Goal: Task Accomplishment & Management: Check status

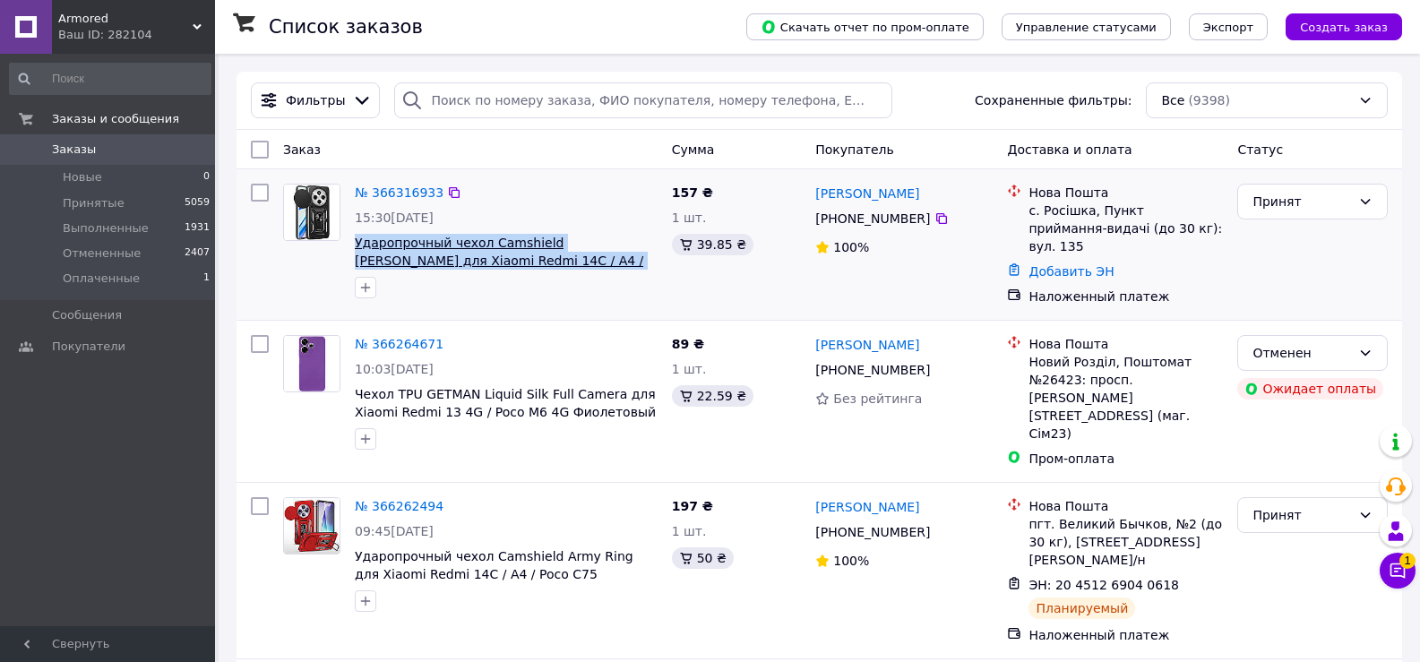
drag, startPoint x: 351, startPoint y: 240, endPoint x: 573, endPoint y: 259, distance: 222.9
click at [573, 259] on div "№ 366316933 15:30[DATE] Ударопрочный чехол Camshield [PERSON_NAME] для Xiaomi R…" at bounding box center [505, 240] width 317 height 129
copy span "Ударопрочный чехол Camshield [PERSON_NAME] для Xiaomi Redmi 14C / A4 / Poco C75…"
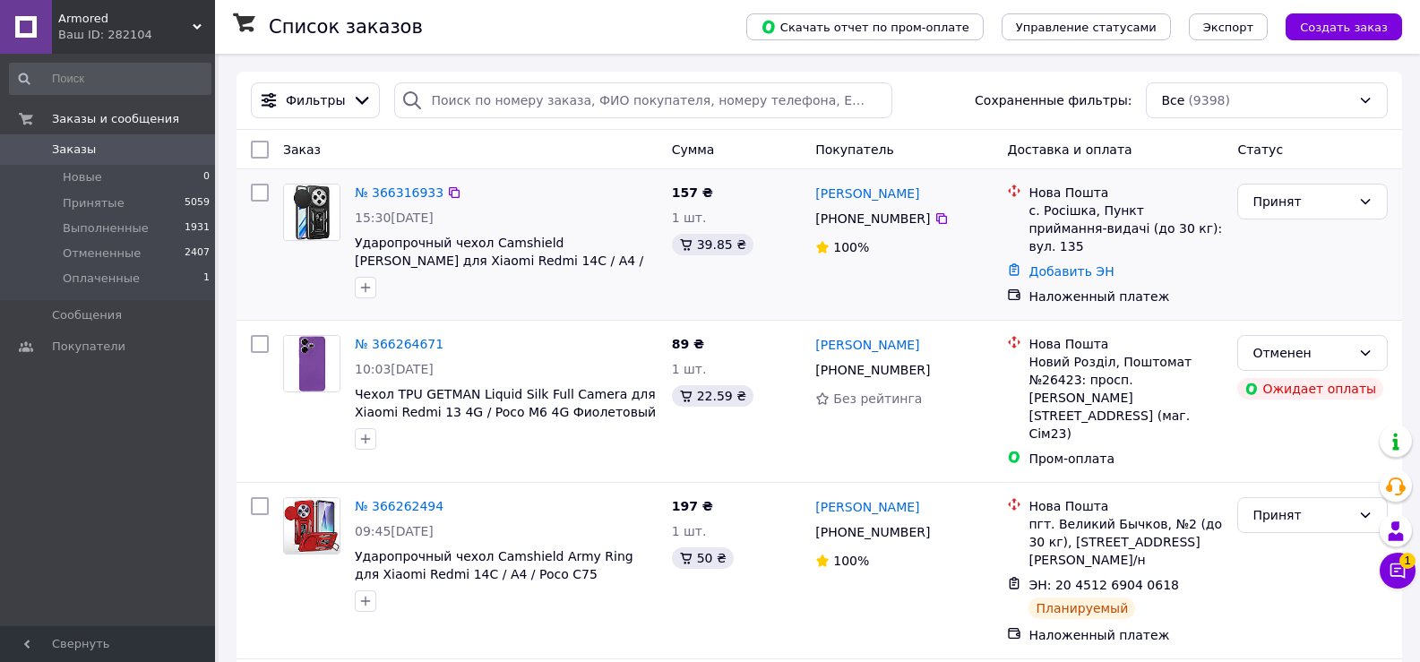
click at [634, 290] on div at bounding box center [506, 287] width 310 height 29
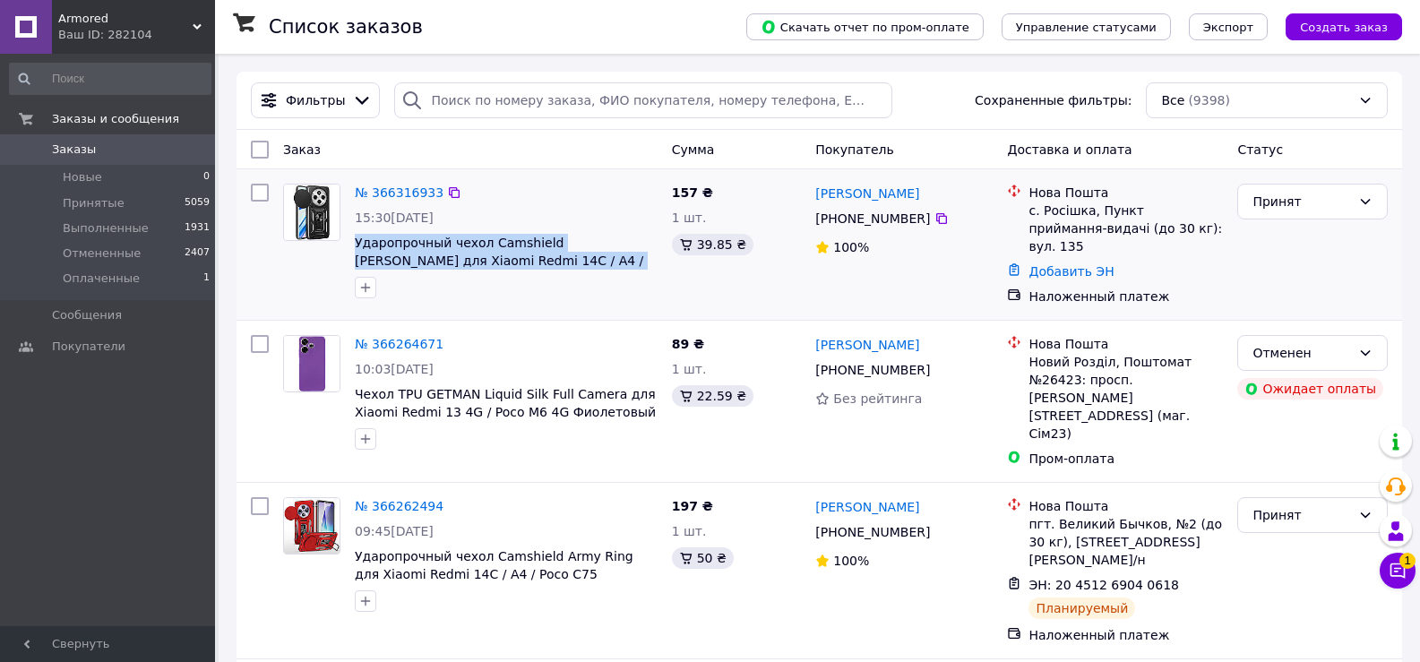
drag, startPoint x: 350, startPoint y: 236, endPoint x: 641, endPoint y: 264, distance: 292.4
click at [641, 264] on div "№ 366316933 15:30[DATE] Ударопрочный чехол Camshield [PERSON_NAME] для Xiaomi R…" at bounding box center [505, 240] width 317 height 129
copy span "Ударопрочный чехол Camshield [PERSON_NAME] для Xiaomi Redmi 14C / A4 / Poco C75…"
drag, startPoint x: 864, startPoint y: 193, endPoint x: 918, endPoint y: 217, distance: 58.9
click at [918, 217] on div "[PERSON_NAME] [PHONE_NUMBER]%" at bounding box center [904, 244] width 192 height 136
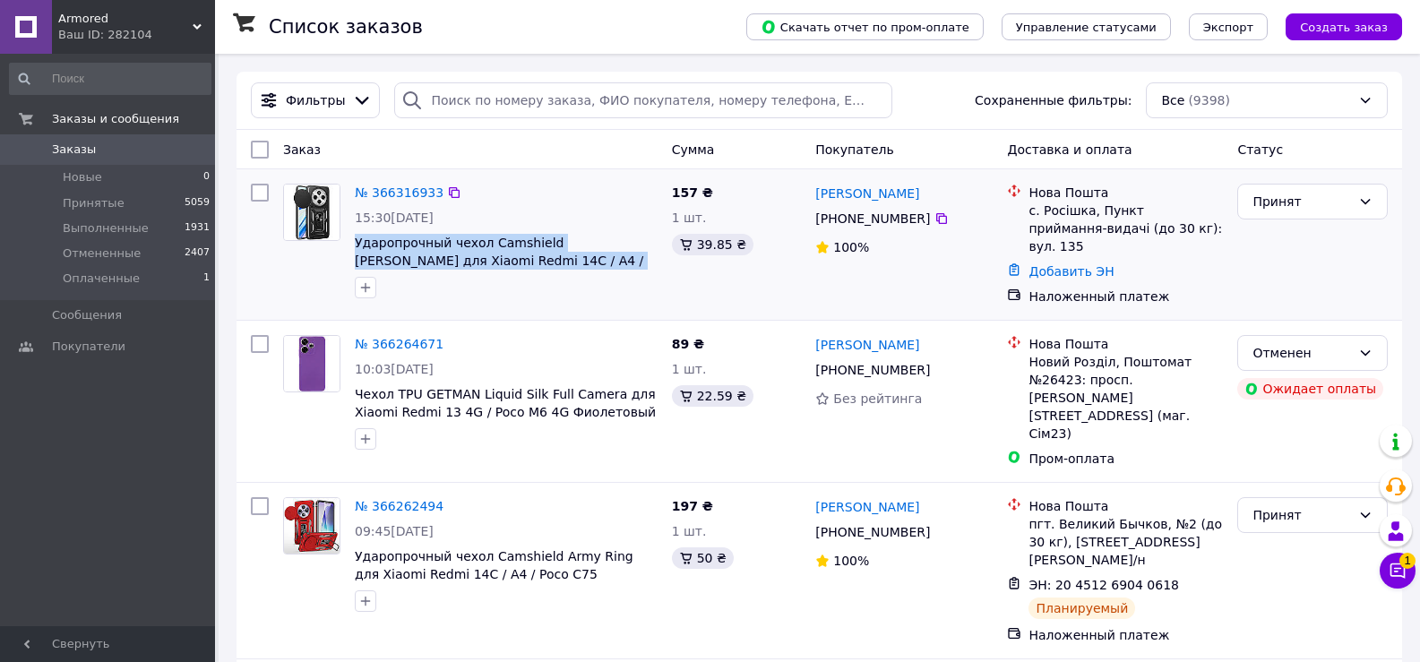
copy div "[PERSON_NAME] [PHONE_NUMBER]"
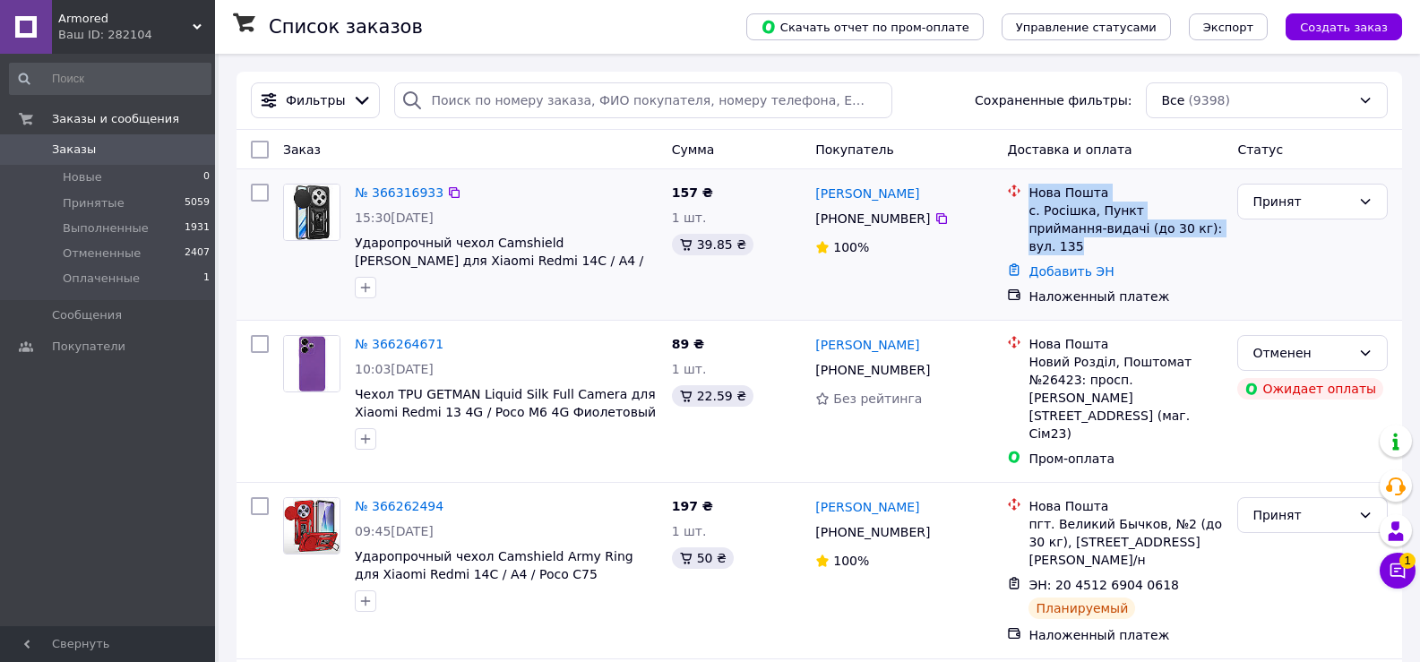
drag, startPoint x: 1028, startPoint y: 188, endPoint x: 1180, endPoint y: 227, distance: 157.3
click at [1180, 227] on div "Нова Пошта с. Росішка, Пункт приймання-видачі (до 30 кг): вул. 135" at bounding box center [1126, 220] width 202 height 72
copy div "Нова Пошта с. Росішка, Пункт приймання-видачі (до 30 кг): вул. 135"
